Goal: Find contact information: Find contact information

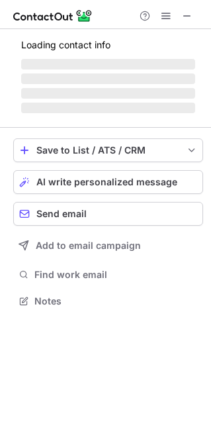
scroll to position [299, 211]
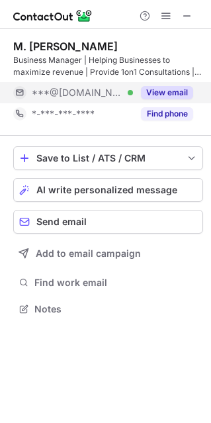
click at [170, 88] on button "View email" at bounding box center [167, 92] width 52 height 13
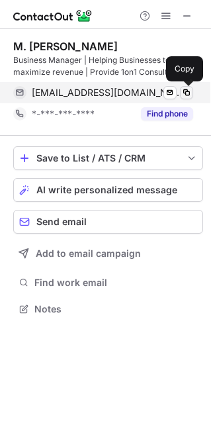
click at [185, 89] on span at bounding box center [186, 92] width 11 height 11
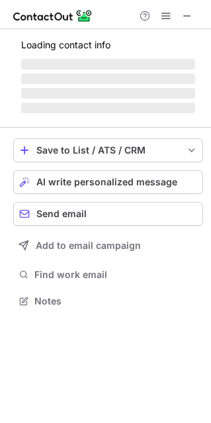
scroll to position [7, 7]
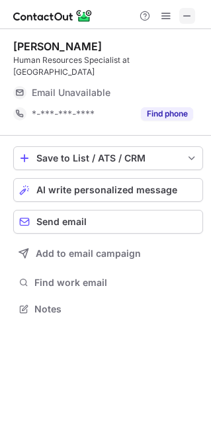
click at [180, 12] on button at bounding box center [187, 16] width 16 height 16
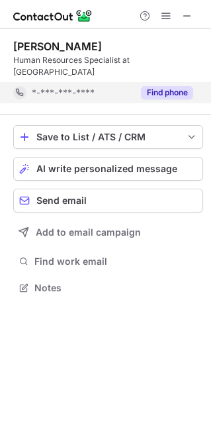
click at [151, 86] on button "Find phone" at bounding box center [167, 92] width 52 height 13
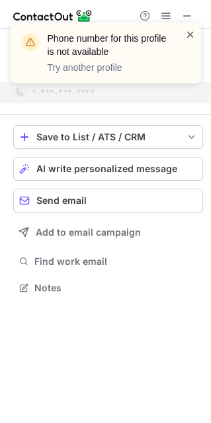
click at [195, 37] on span at bounding box center [190, 34] width 11 height 13
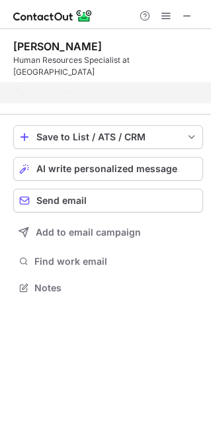
click at [191, 37] on span at bounding box center [190, 34] width 11 height 13
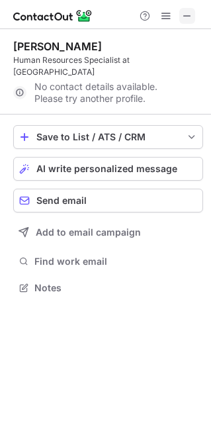
click at [185, 19] on span at bounding box center [187, 16] width 11 height 11
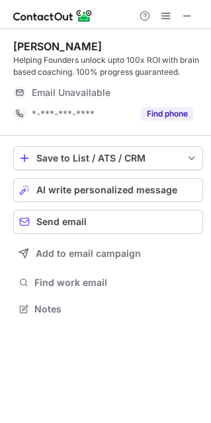
scroll to position [299, 211]
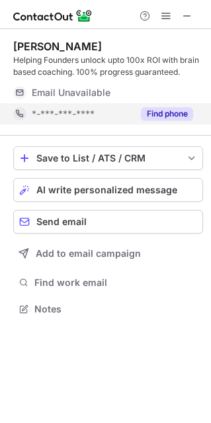
click at [177, 113] on button "Find phone" at bounding box center [167, 113] width 52 height 13
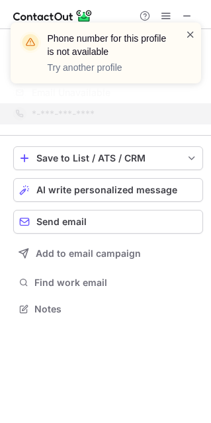
click at [191, 33] on span at bounding box center [190, 34] width 11 height 13
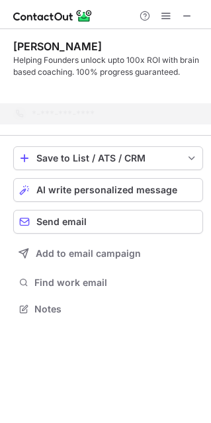
scroll to position [278, 211]
